Goal: Check status: Check status

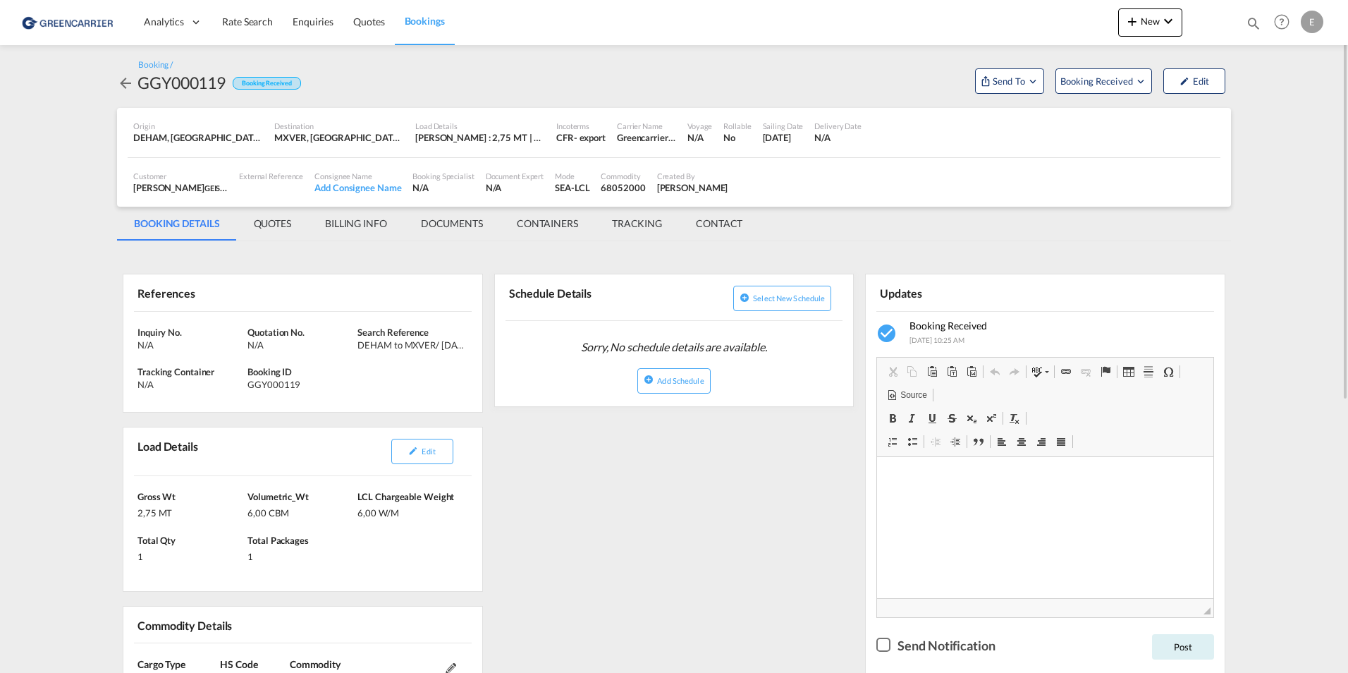
click at [123, 83] on md-icon "icon-arrow-left" at bounding box center [125, 83] width 17 height 17
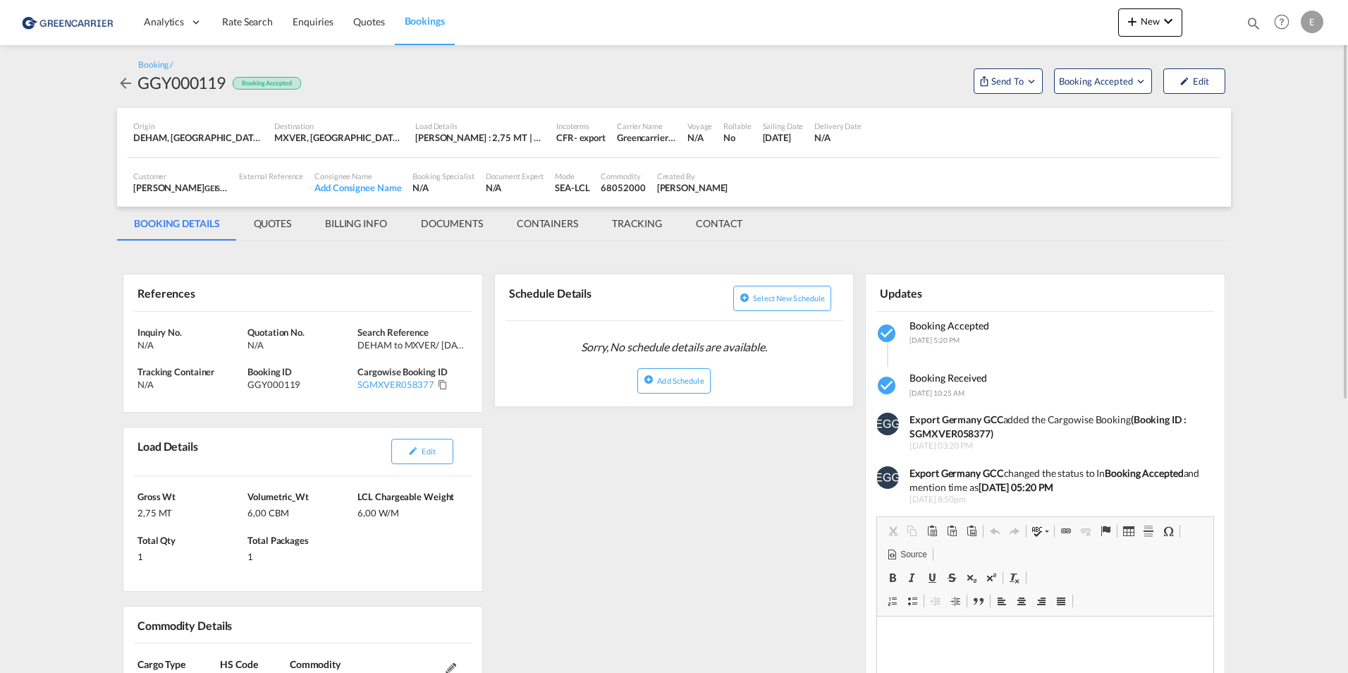
click at [635, 480] on div "References Inquiry No. N/A Quotation No. N/A Search Reference DEHAM to MXVER/ […" at bounding box center [674, 673] width 1114 height 850
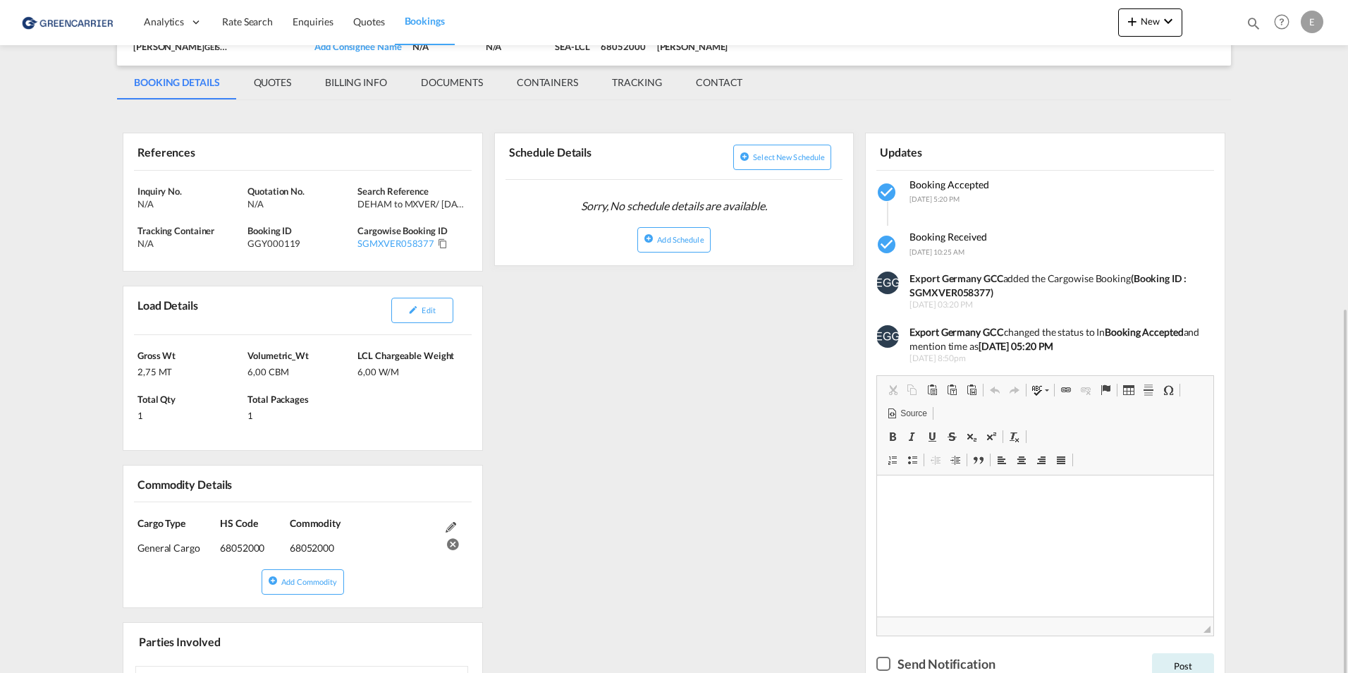
scroll to position [282, 0]
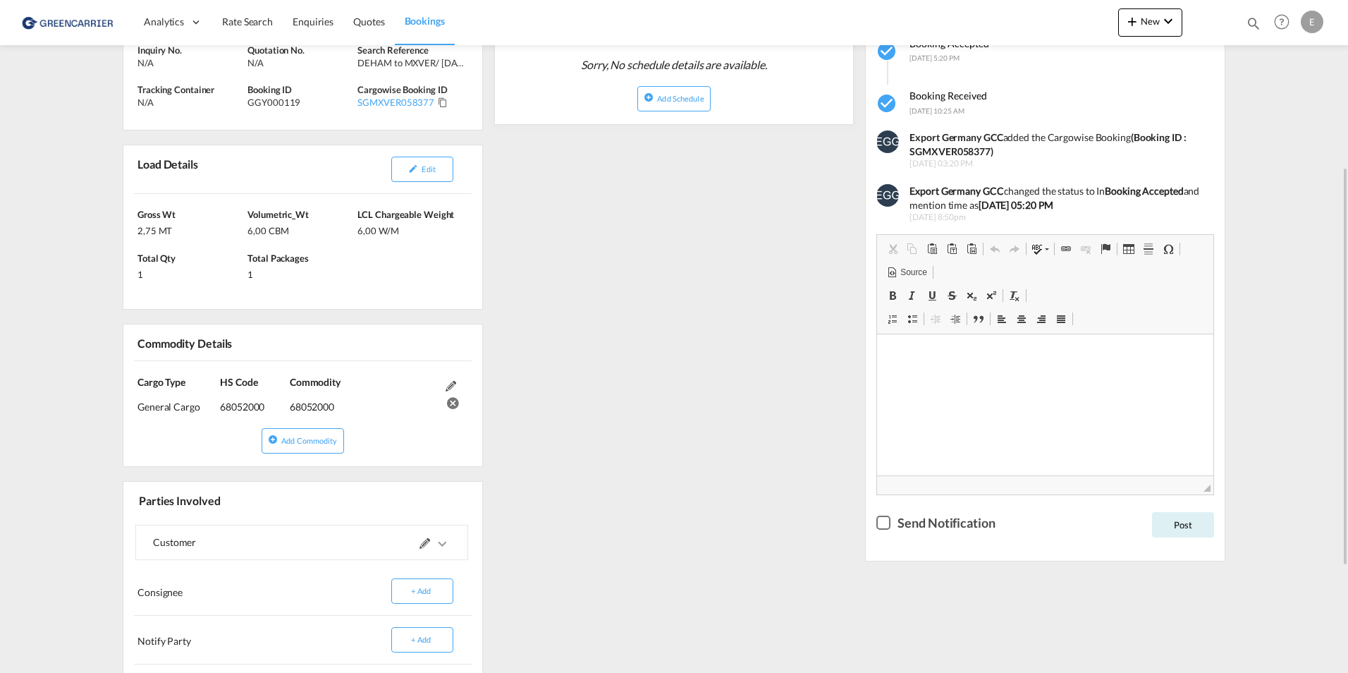
click at [248, 406] on div "68052000" at bounding box center [253, 401] width 66 height 25
copy div "68052000"
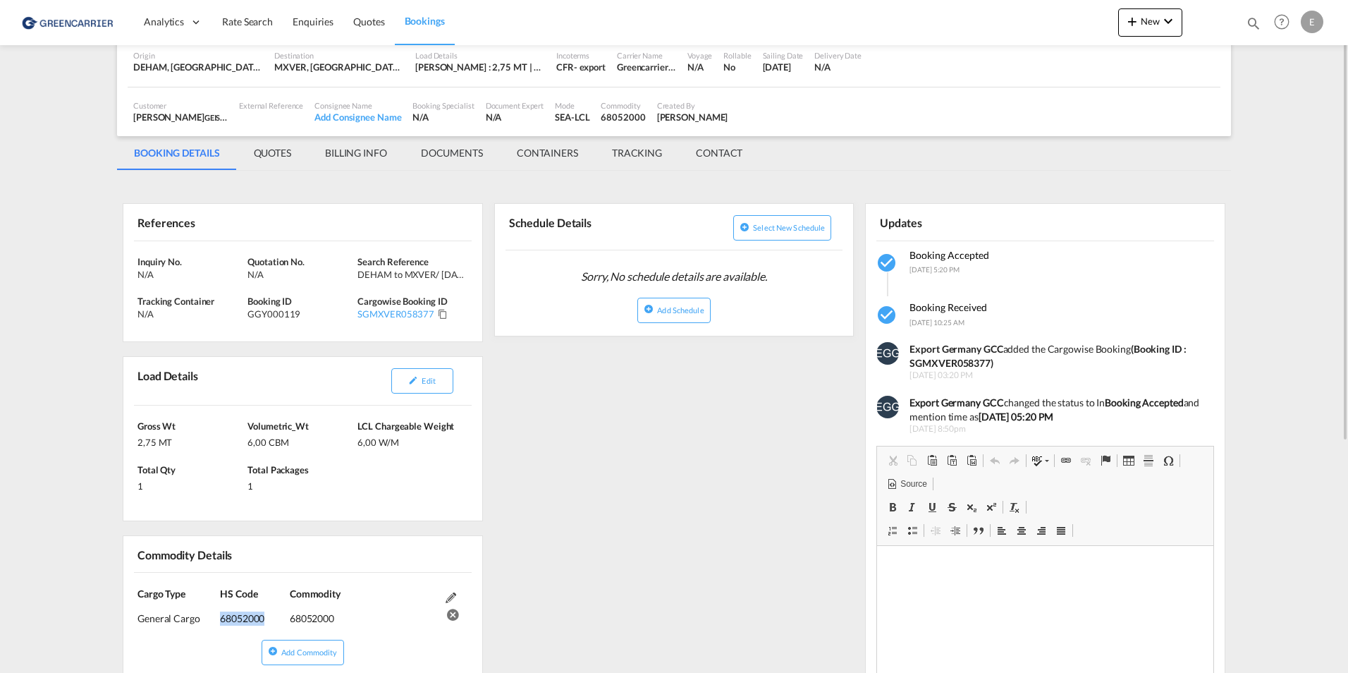
click at [687, 425] on div "References Inquiry No. N/A Quotation No. N/A Search Reference DEHAM to MXVER/ […" at bounding box center [674, 603] width 1114 height 850
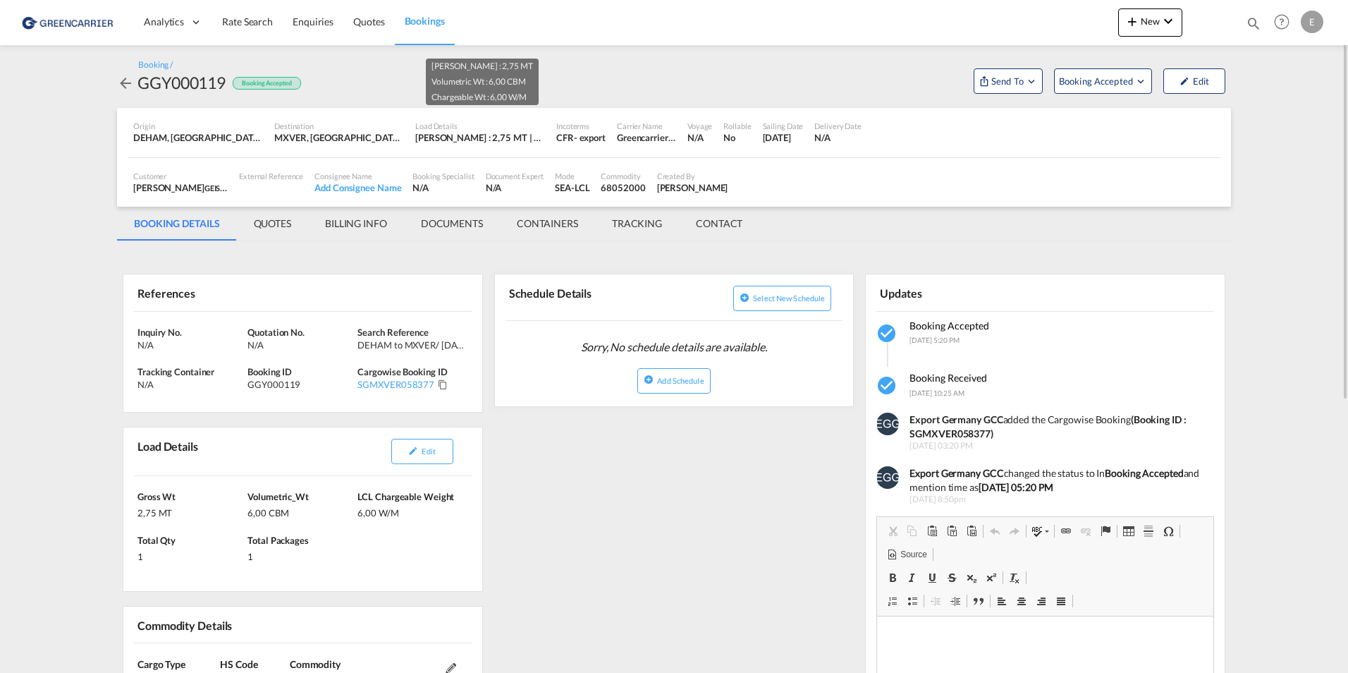
click at [435, 134] on div "[PERSON_NAME] : 2,75 MT | Volumetric Wt : 6,00 CBM | Chargeable Wt : 6,00 W/M" at bounding box center [480, 137] width 130 height 13
